Goal: Task Accomplishment & Management: Manage account settings

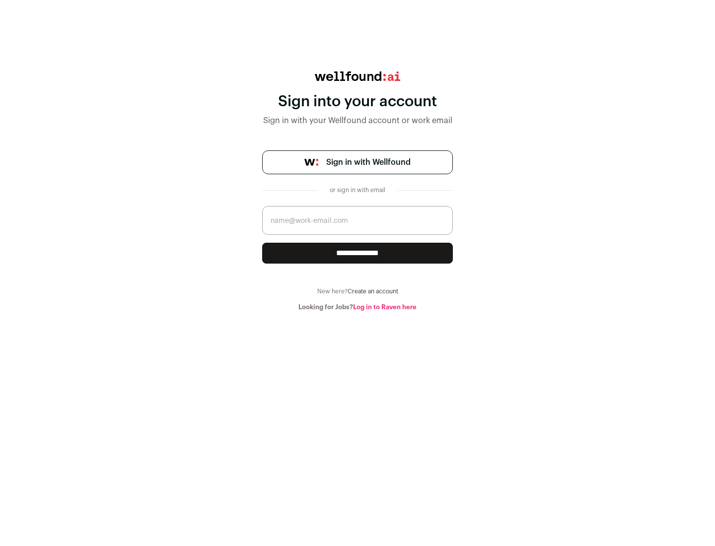
click at [368, 162] on span "Sign in with Wellfound" at bounding box center [368, 162] width 84 height 12
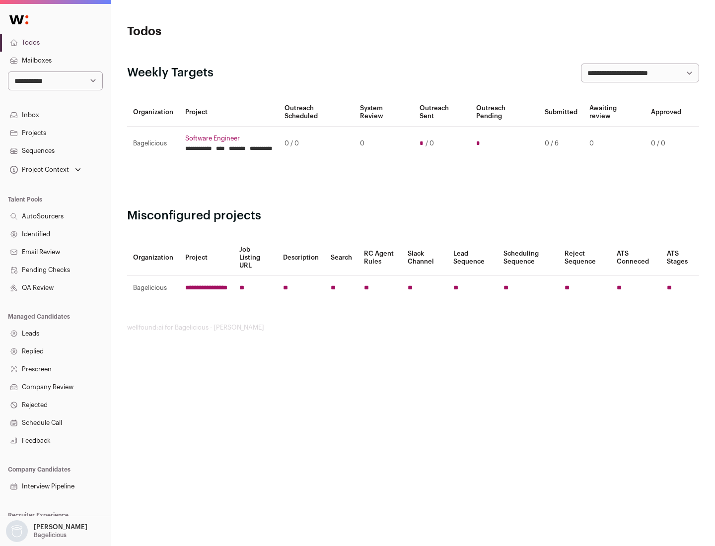
click at [55, 133] on link "Projects" at bounding box center [55, 133] width 111 height 18
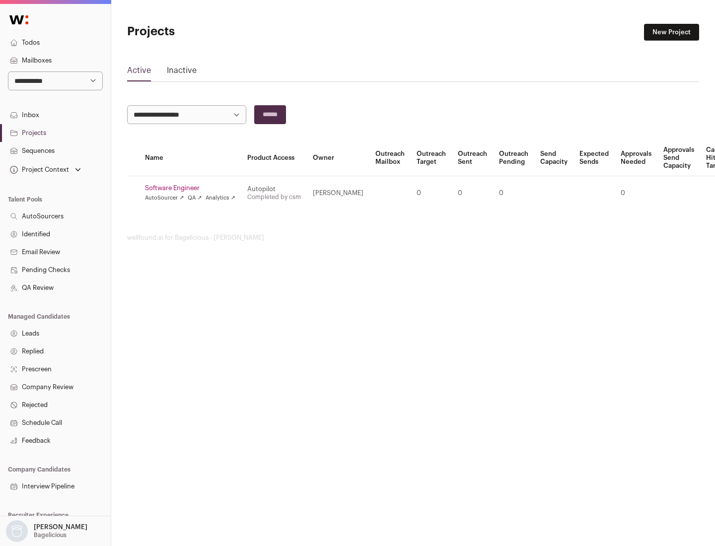
click at [193, 188] on link "Software Engineer" at bounding box center [190, 188] width 90 height 8
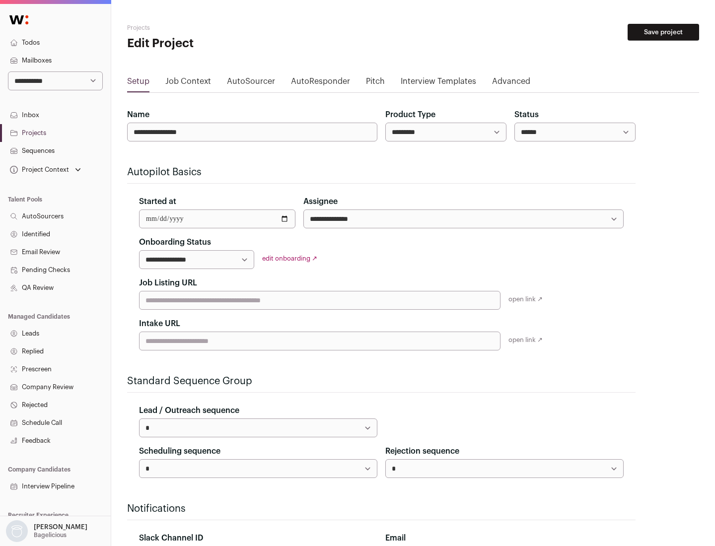
click at [663, 32] on button "Save project" at bounding box center [662, 32] width 71 height 17
